Goal: Information Seeking & Learning: Learn about a topic

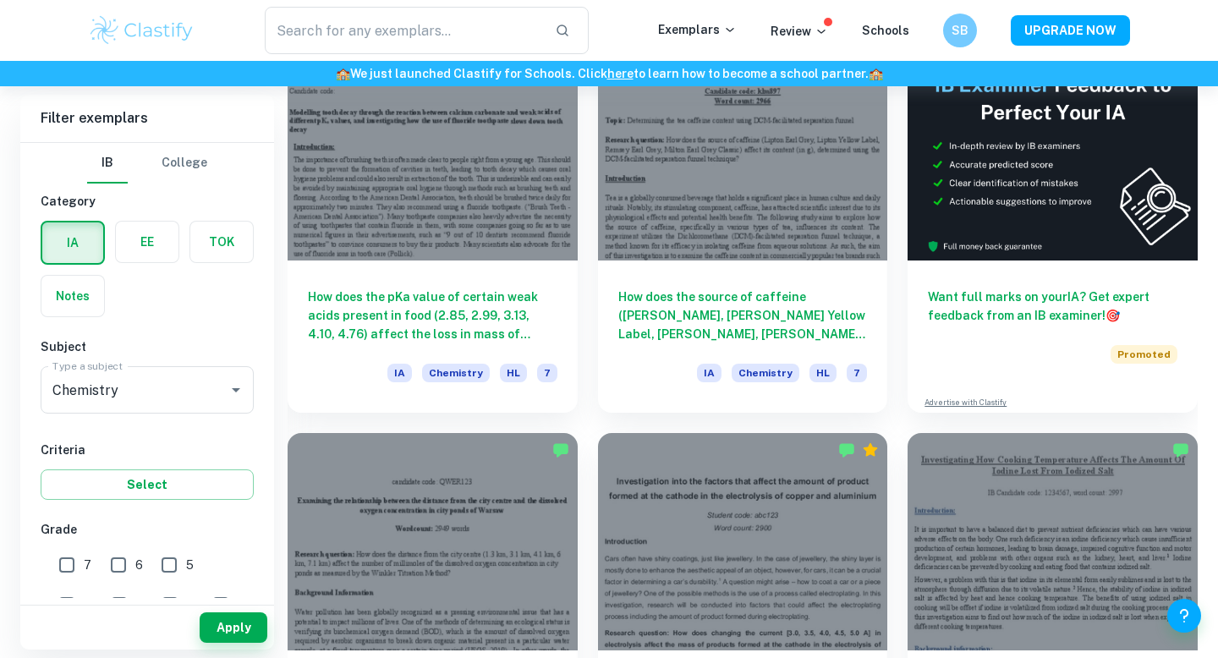
scroll to position [523, 0]
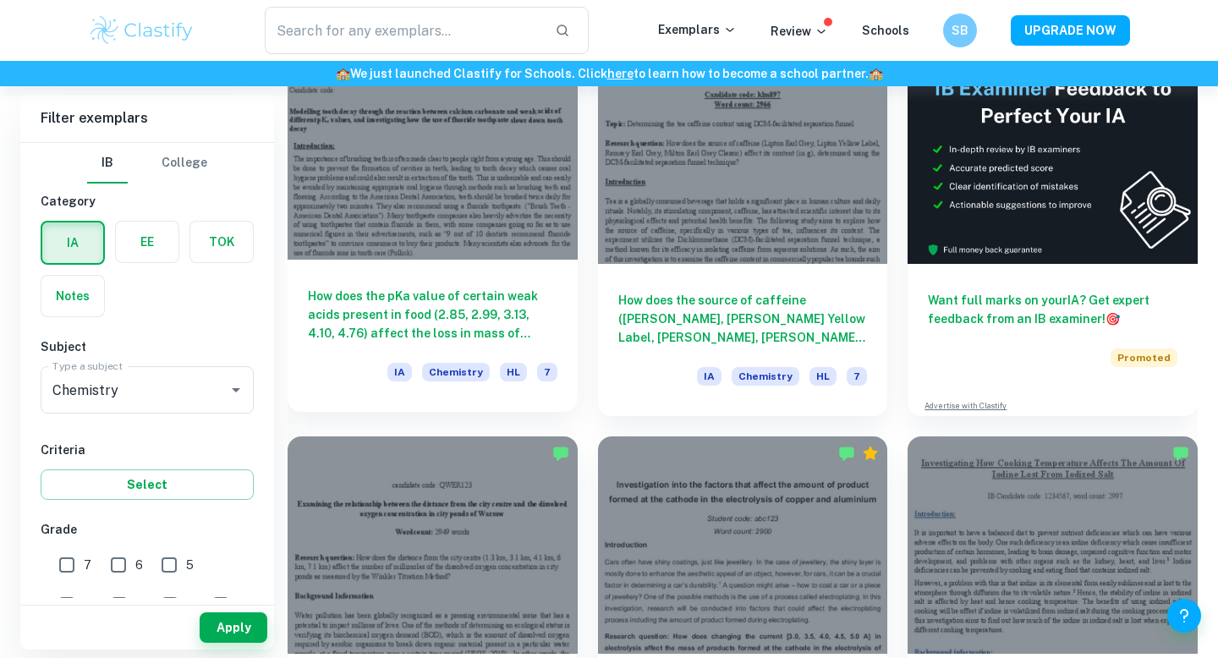
click at [505, 249] on div at bounding box center [432, 150] width 290 height 217
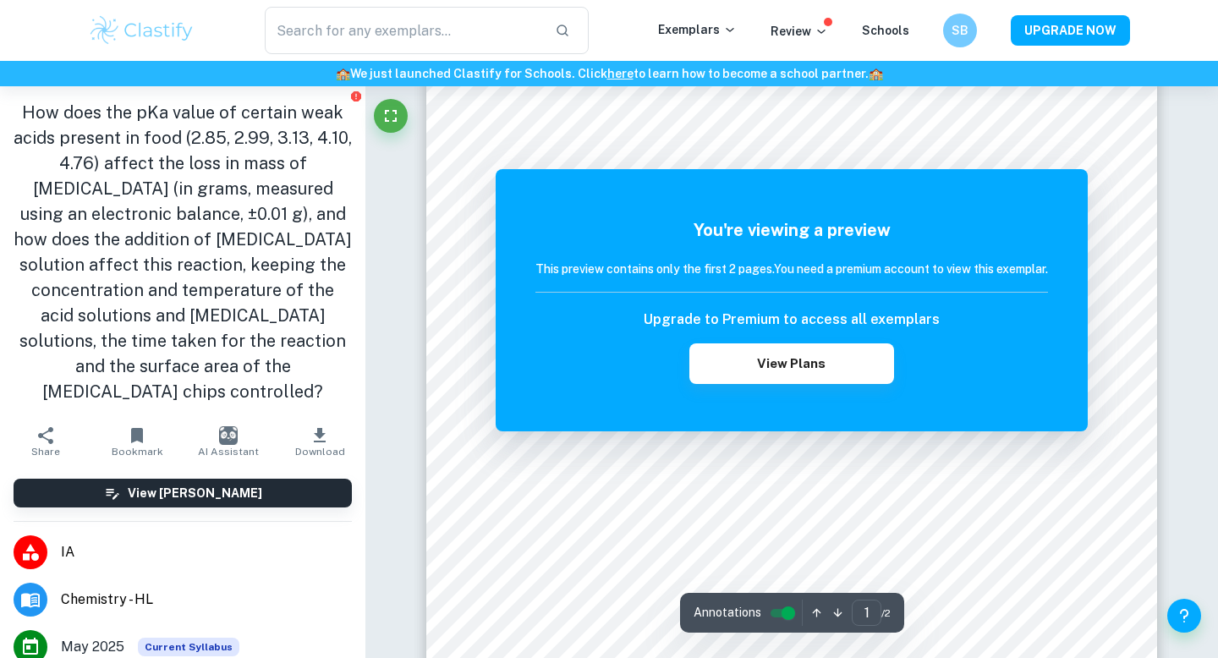
scroll to position [87, 0]
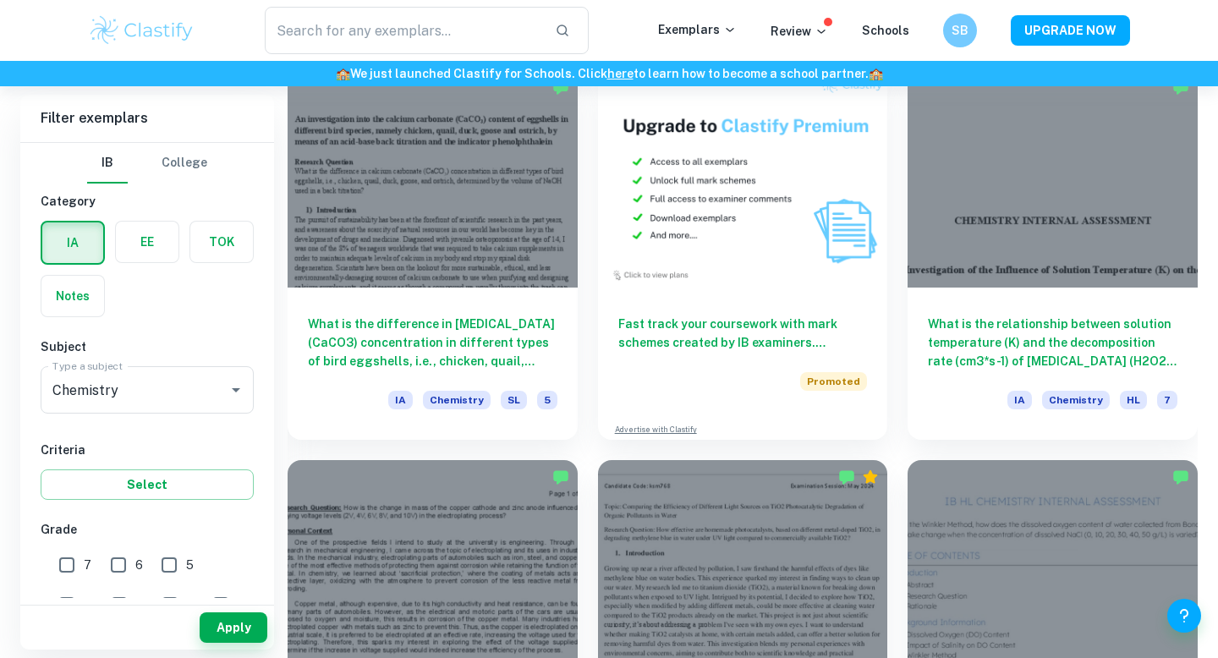
scroll to position [3226, 0]
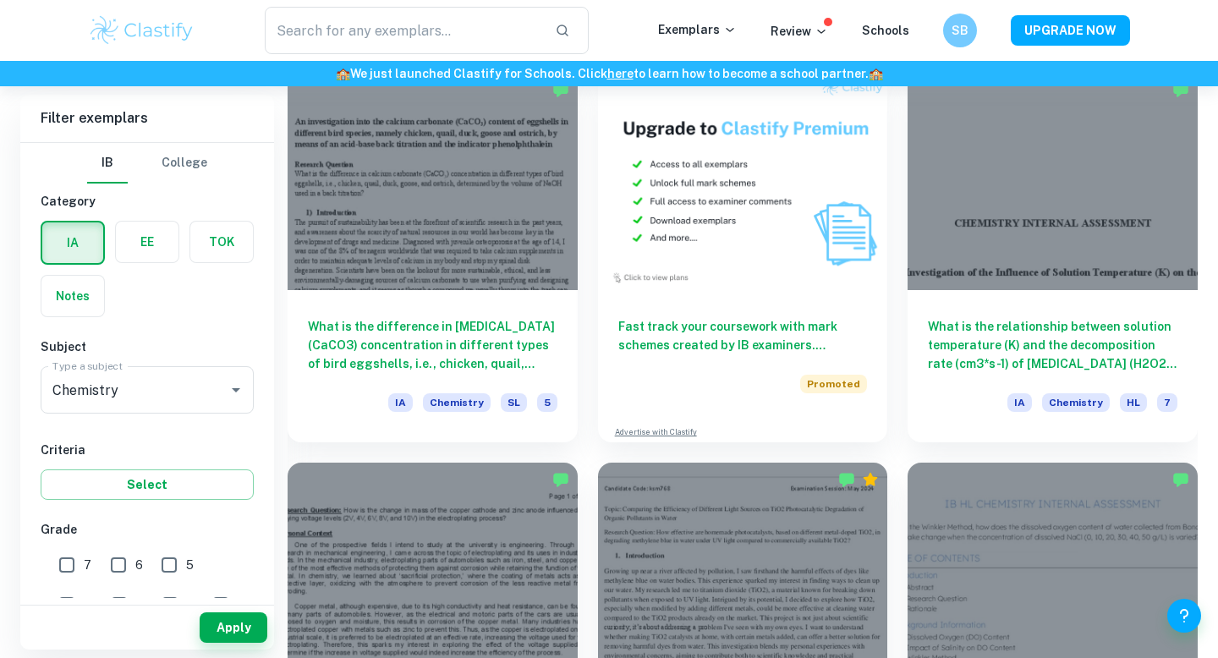
click at [68, 568] on input "7" at bounding box center [67, 565] width 34 height 34
checkbox input "true"
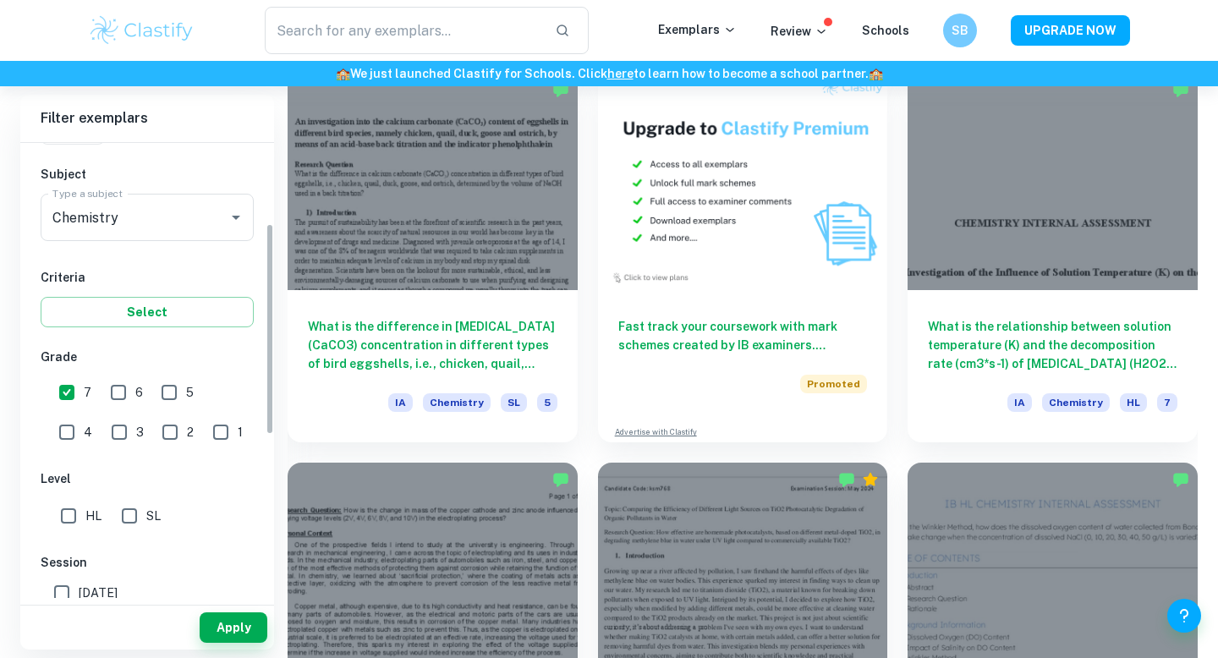
scroll to position [196, 0]
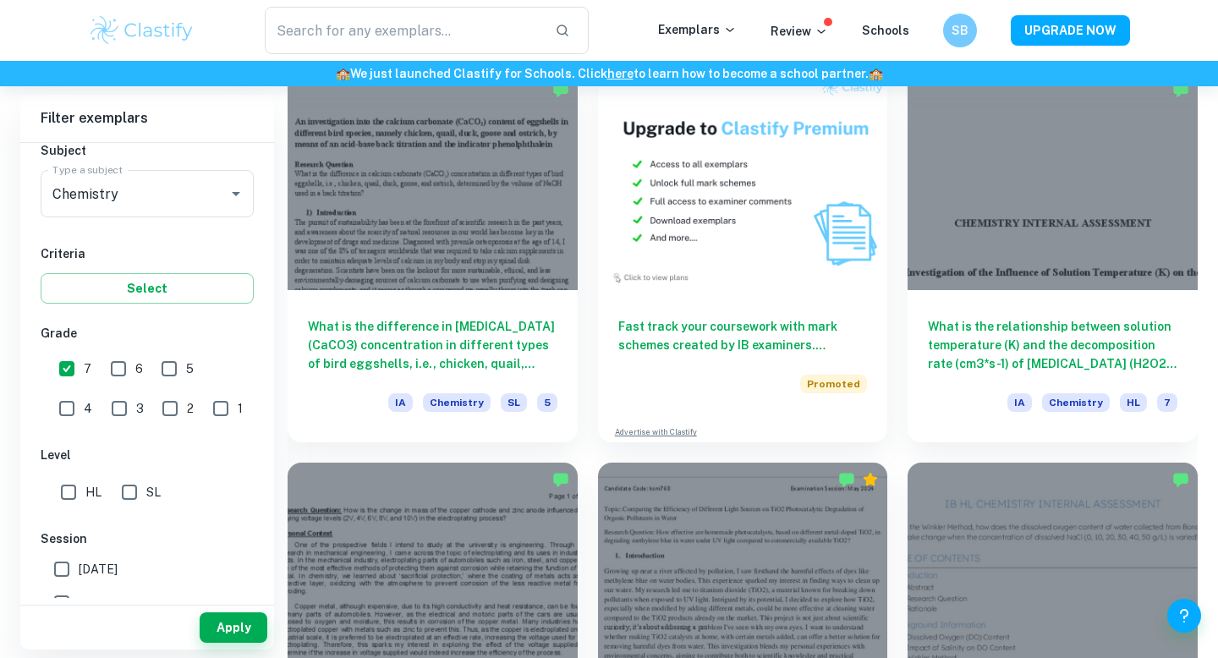
click at [68, 491] on input "HL" at bounding box center [69, 492] width 34 height 34
checkbox input "true"
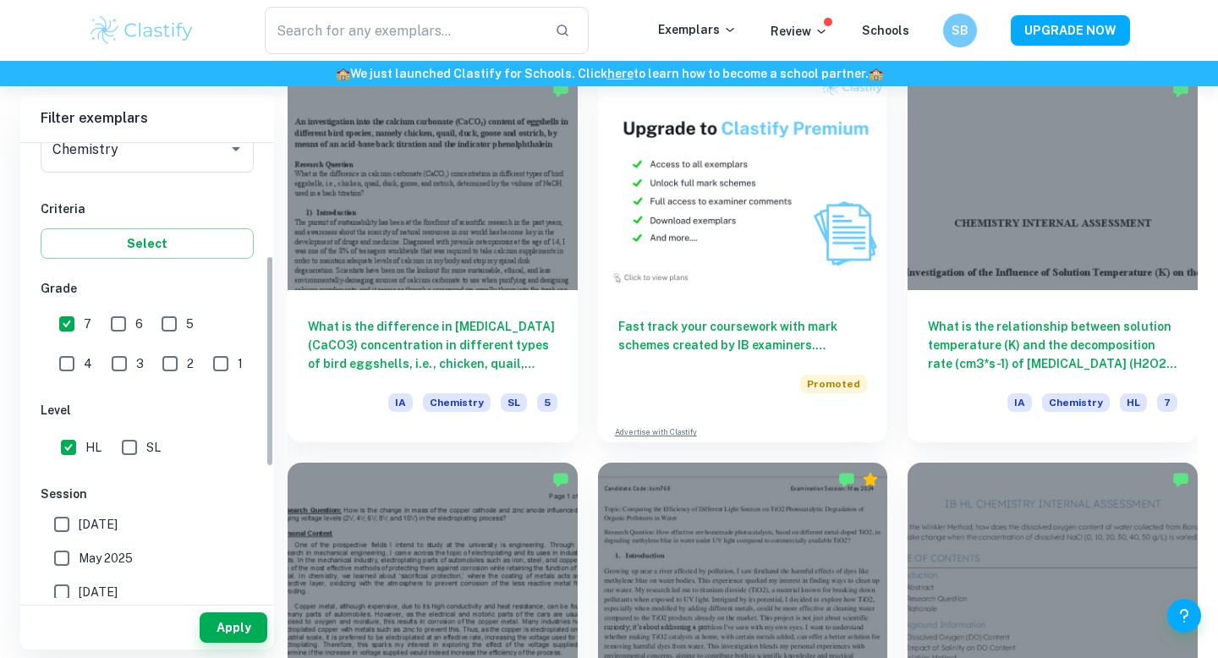
scroll to position [243, 0]
click at [240, 613] on button "Apply" at bounding box center [234, 627] width 68 height 30
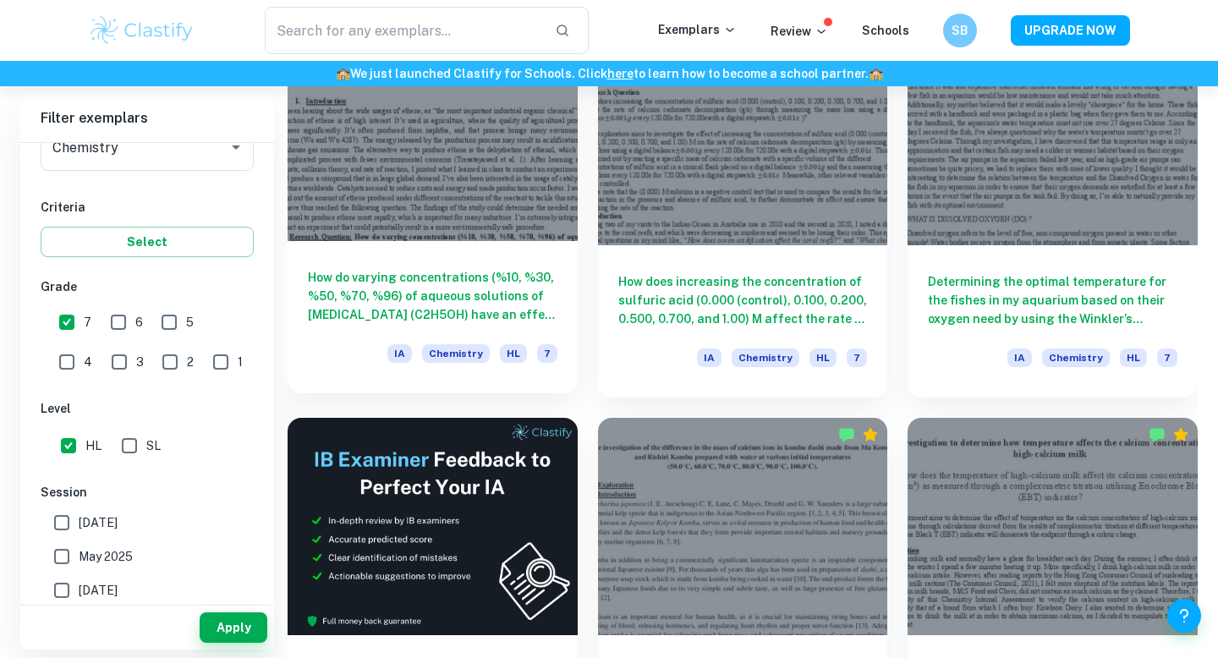
scroll to position [2419, 0]
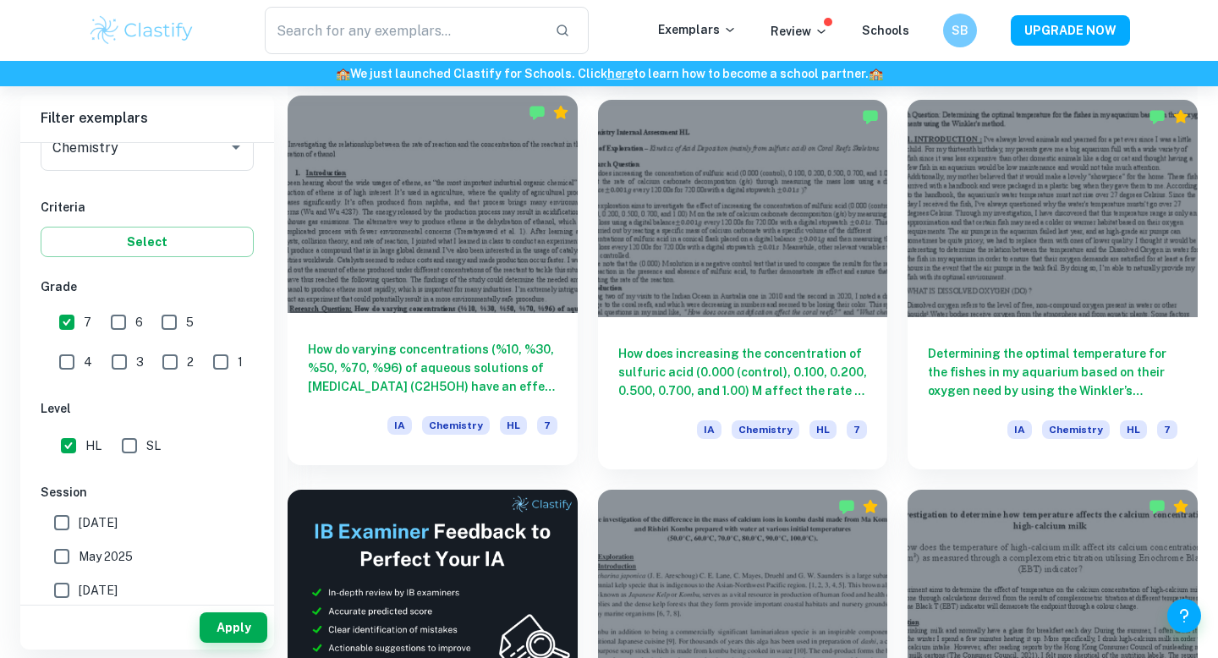
click at [480, 280] on div at bounding box center [432, 204] width 290 height 217
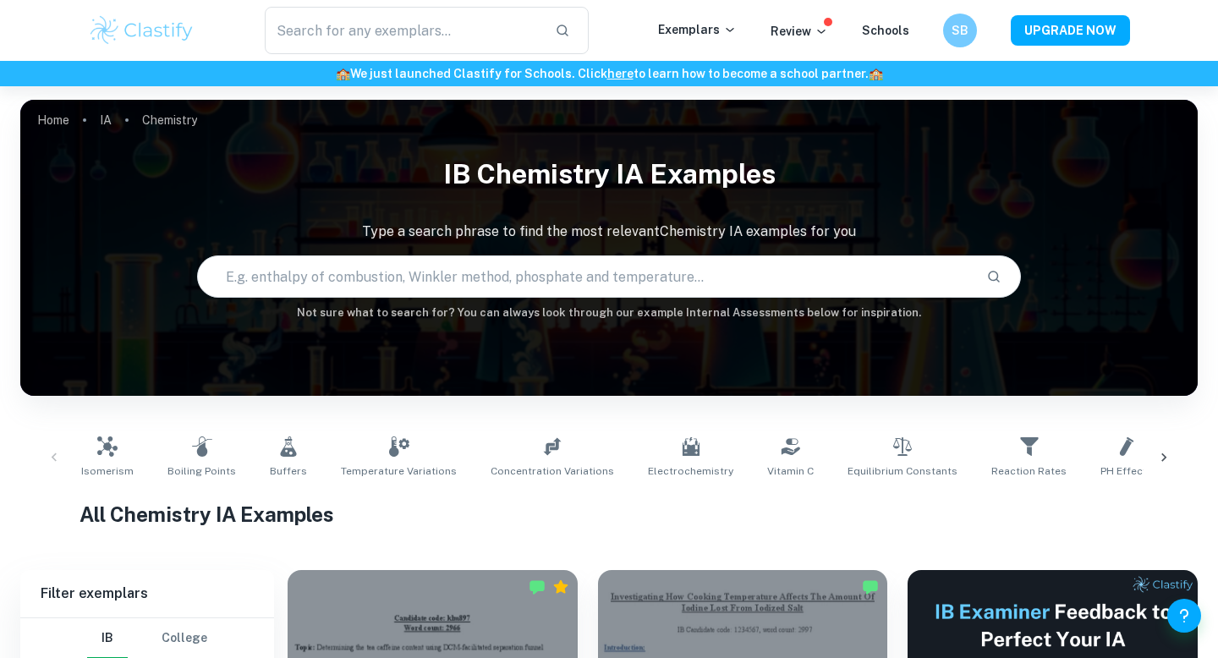
scroll to position [860, 0]
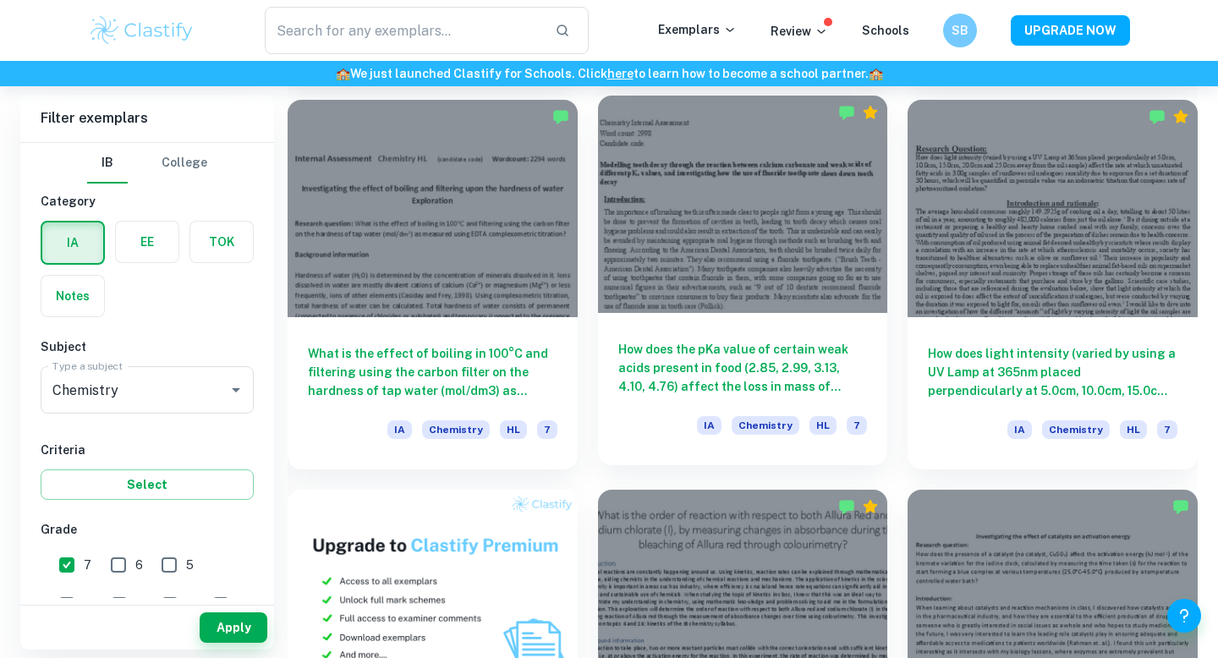
click at [781, 329] on div "How does the pKa value of certain weak acids present in food (2.85, 2.99, 3.13,…" at bounding box center [743, 389] width 290 height 152
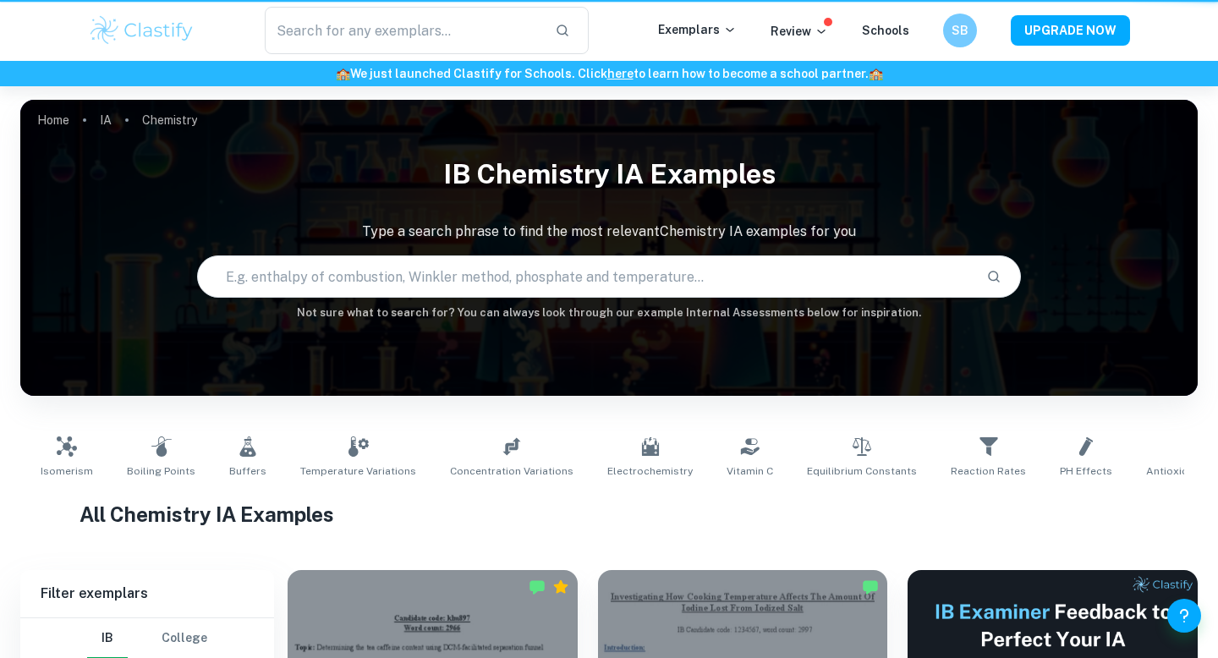
scroll to position [860, 0]
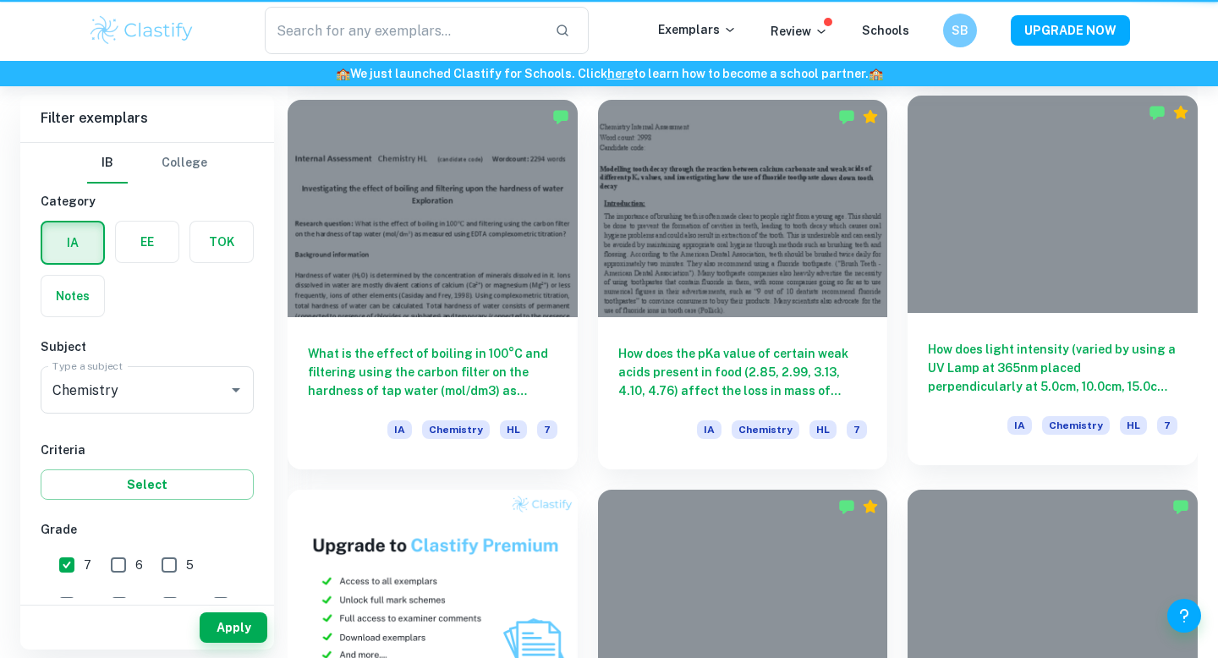
click at [1040, 250] on div at bounding box center [1052, 204] width 290 height 217
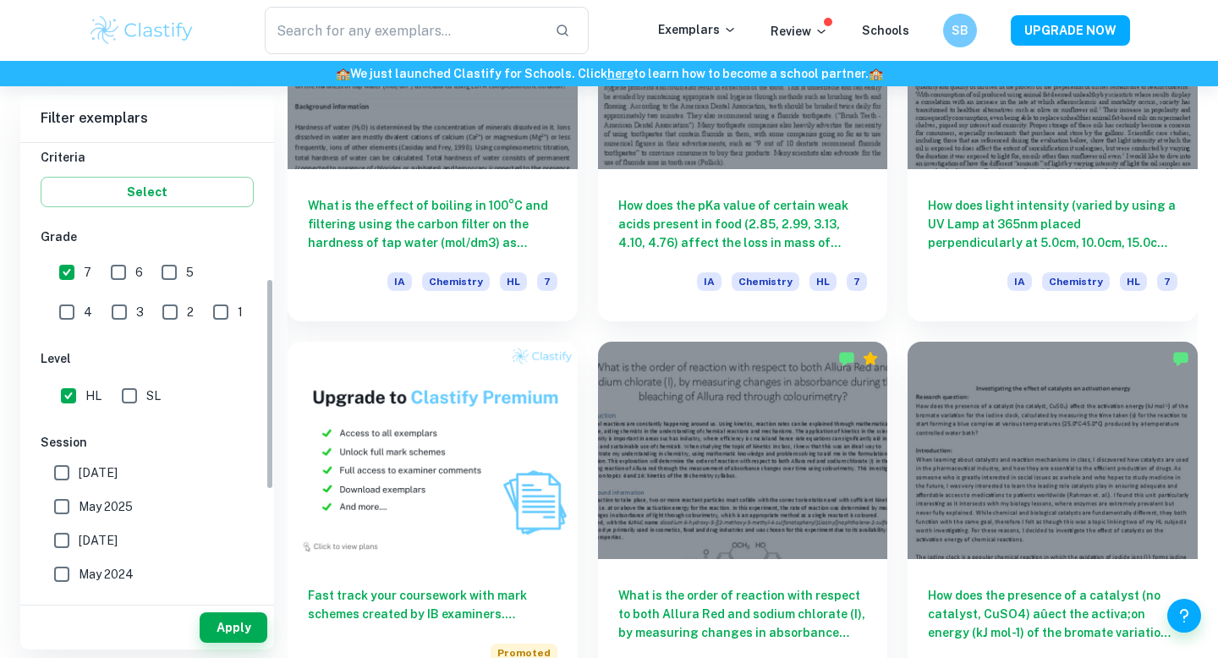
scroll to position [292, 0]
click at [111, 476] on span "[DATE]" at bounding box center [98, 473] width 39 height 19
click at [79, 476] on input "[DATE]" at bounding box center [62, 474] width 34 height 34
checkbox input "true"
click at [111, 511] on span "May 2025" at bounding box center [106, 507] width 54 height 19
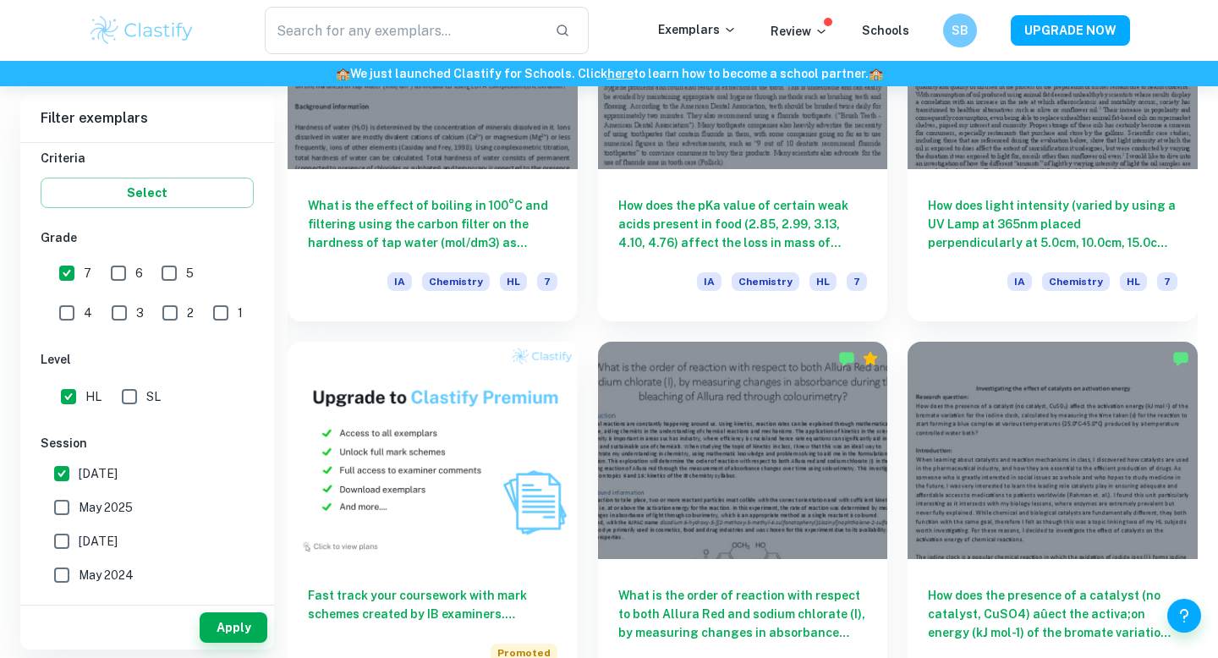
click at [79, 511] on input "May 2025" at bounding box center [62, 507] width 34 height 34
checkbox input "true"
click at [238, 633] on button "Apply" at bounding box center [234, 627] width 68 height 30
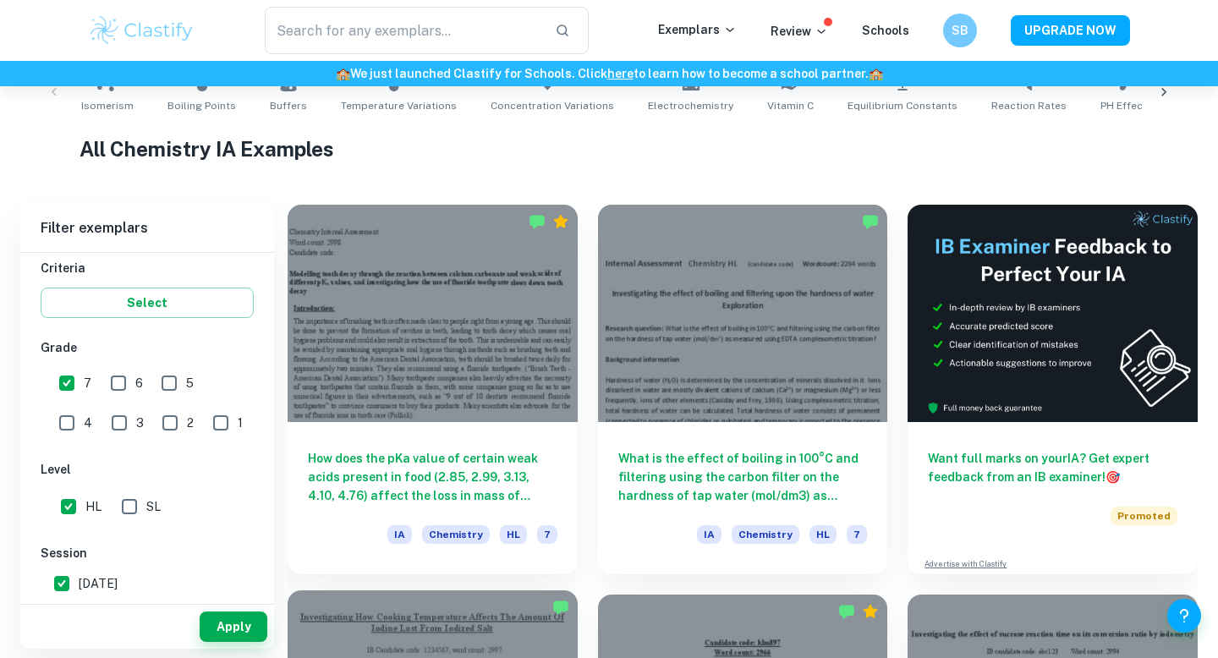
scroll to position [364, 0]
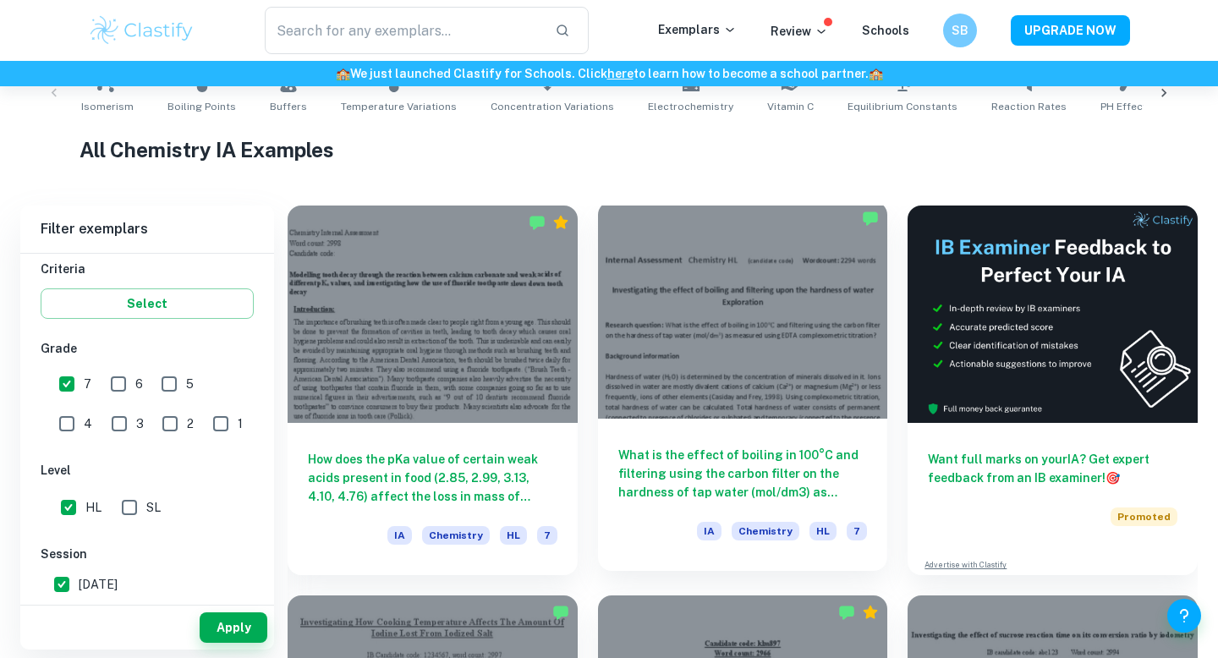
click at [826, 428] on div "What is the effect of boiling in 100°C and filtering using the carbon filter on…" at bounding box center [743, 495] width 290 height 152
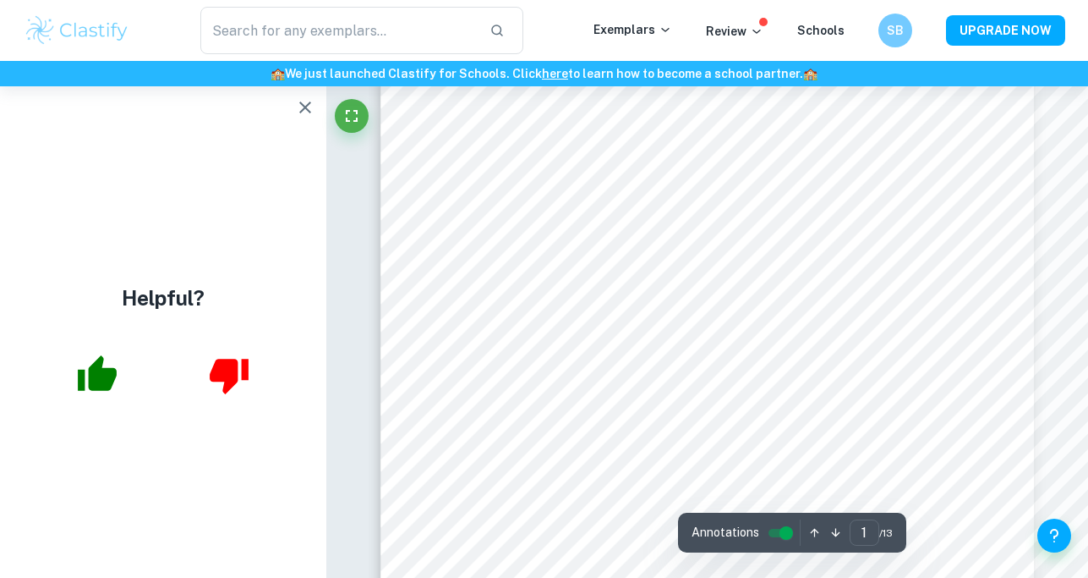
scroll to position [85, 0]
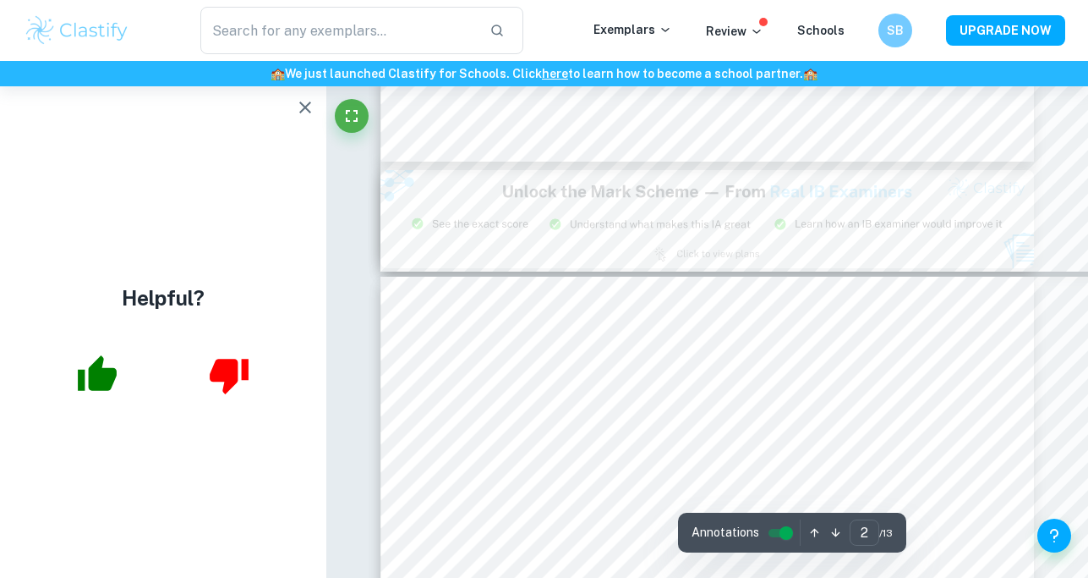
type input "3"
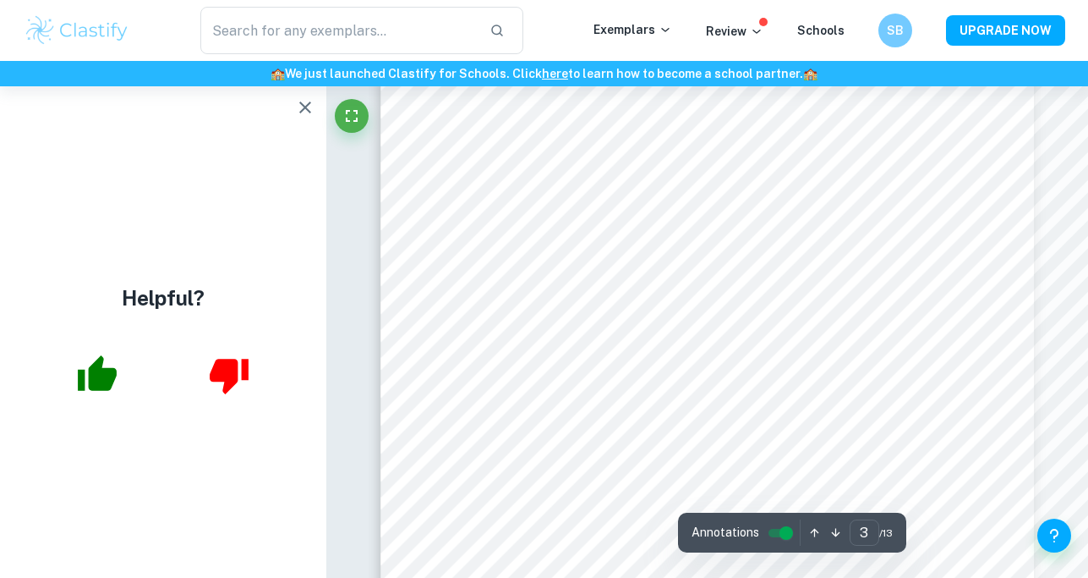
scroll to position [2230, 0]
